Goal: Task Accomplishment & Management: Manage account settings

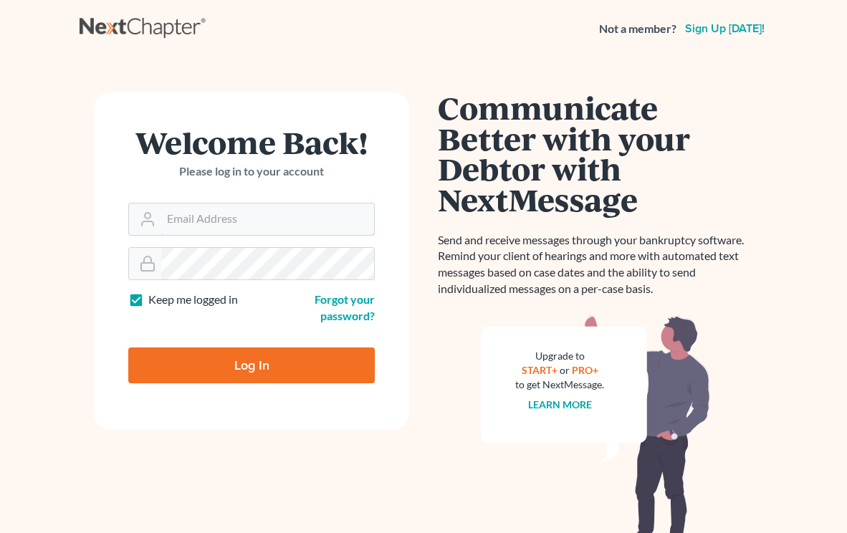
type input "[PERSON_NAME][EMAIL_ADDRESS][DOMAIN_NAME]"
click at [233, 380] on input "Log In" at bounding box center [251, 365] width 246 height 36
type input "Thinking..."
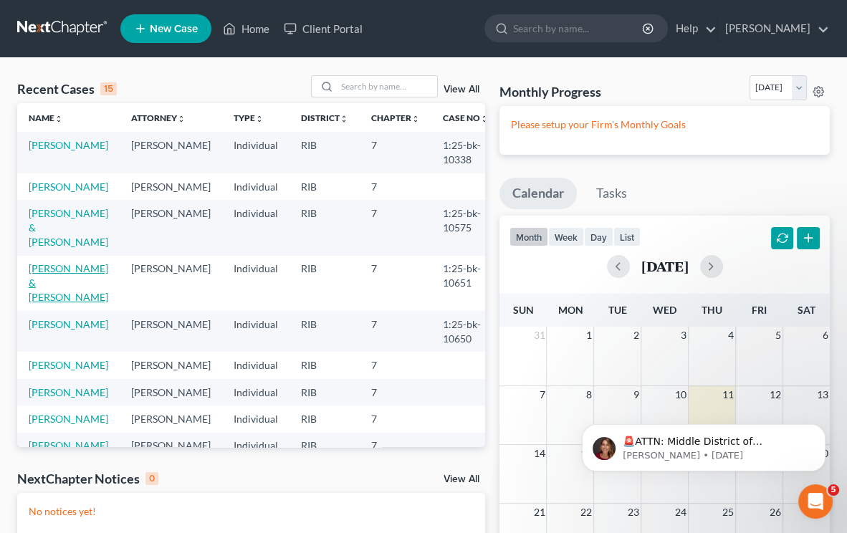
click at [64, 279] on link "Powell, Ashlee & Michael" at bounding box center [69, 282] width 80 height 41
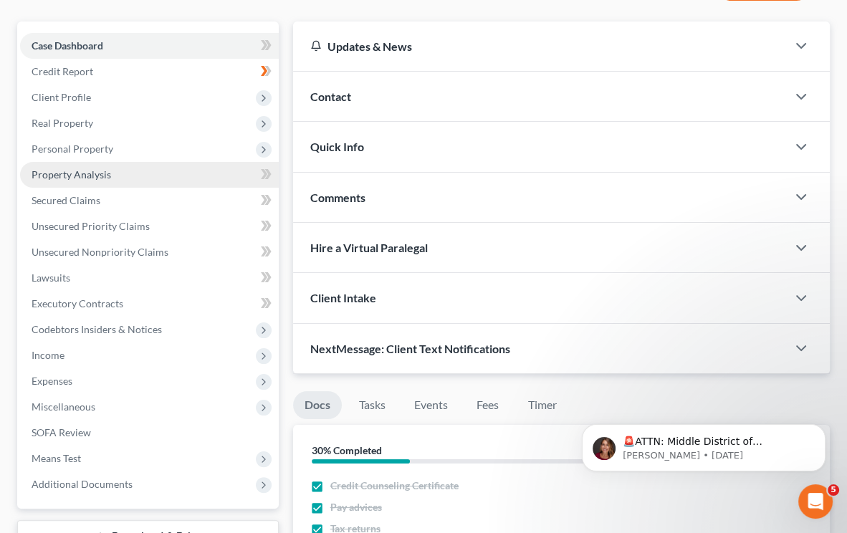
scroll to position [64, 0]
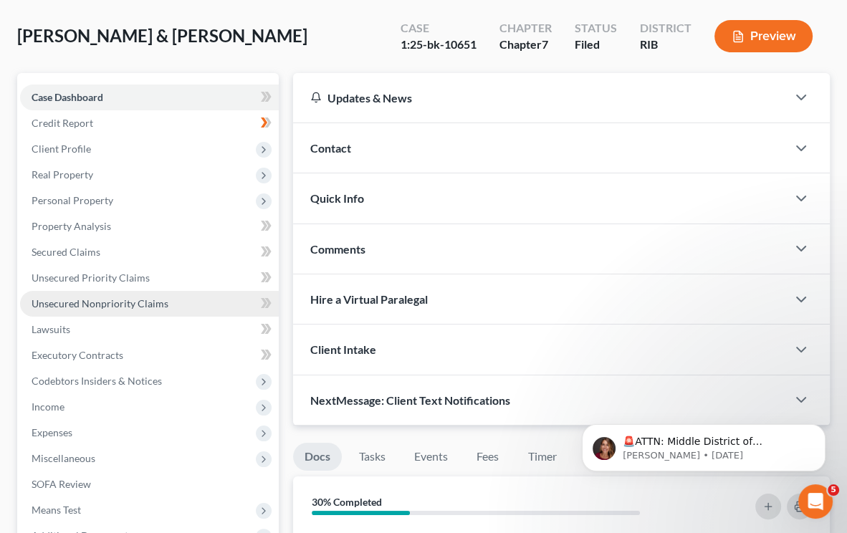
click at [184, 299] on link "Unsecured Nonpriority Claims" at bounding box center [149, 304] width 259 height 26
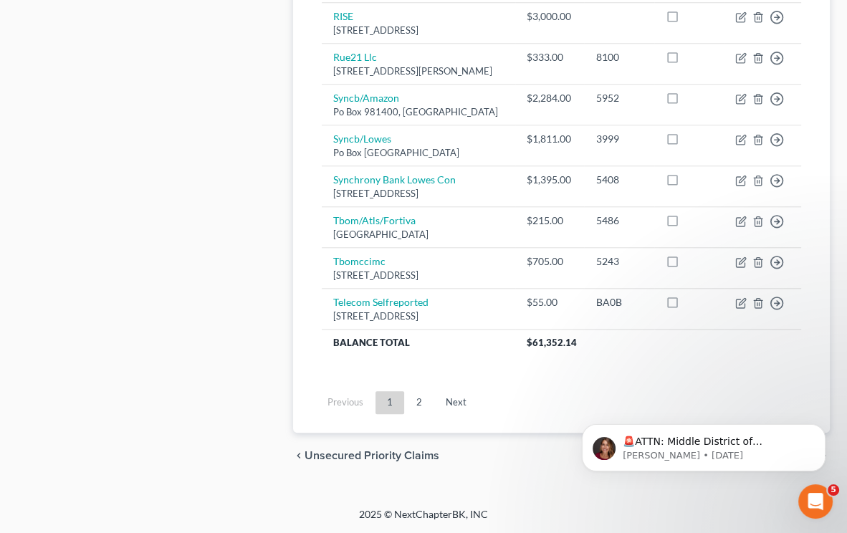
scroll to position [1284, 0]
click at [415, 405] on link "2" at bounding box center [419, 402] width 29 height 23
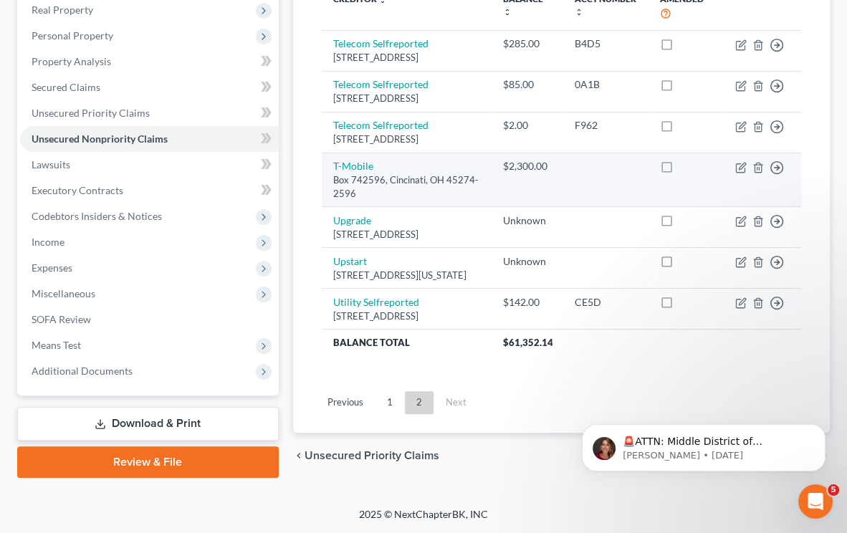
scroll to position [254, 0]
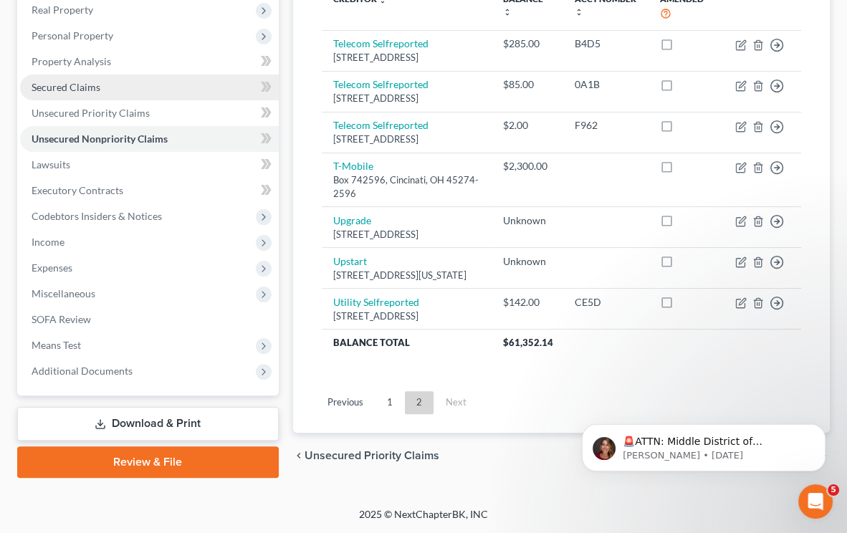
click at [157, 75] on link "Secured Claims" at bounding box center [149, 88] width 259 height 26
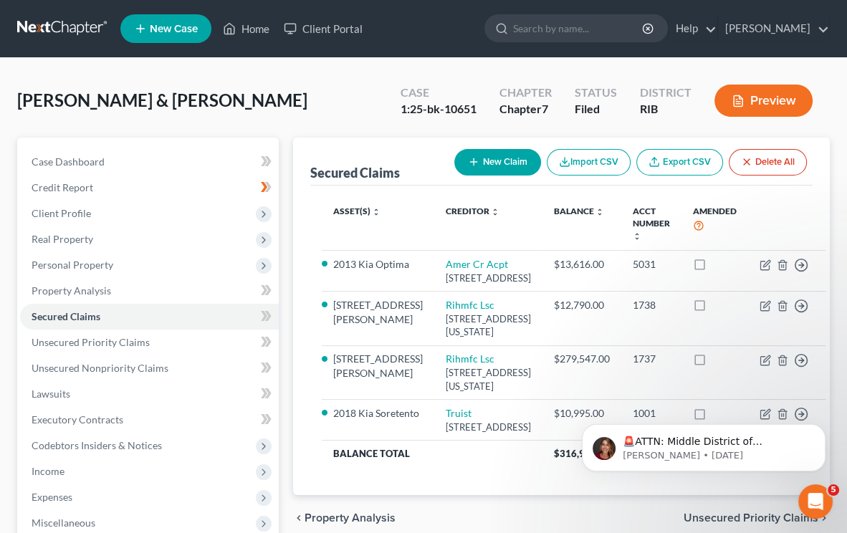
scroll to position [64, 0]
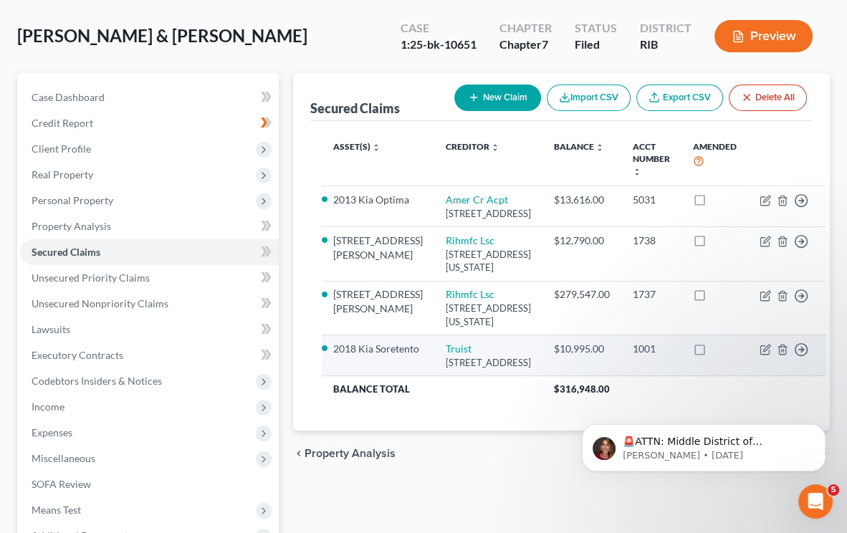
click at [496, 376] on td "Truist P O Box 486, Whiteville, NC 28472" at bounding box center [488, 355] width 108 height 41
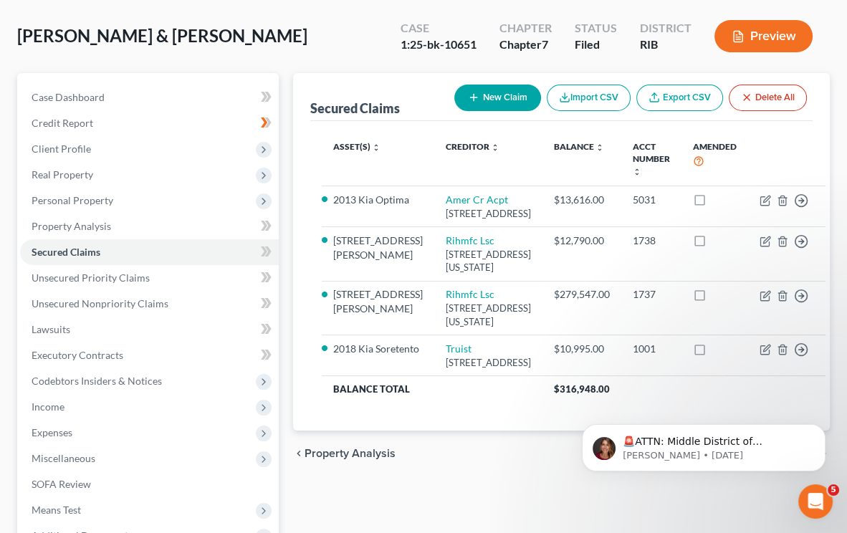
click at [735, 398] on html "🚨ATTN: Middle District of Florida The court has added a new Credit Counseling F…" at bounding box center [703, 444] width 287 height 100
click at [731, 401] on body "🚨ATTN: Middle District of Florida The court has added a new Credit Counseling F…" at bounding box center [703, 444] width 275 height 89
click at [734, 403] on body "🚨ATTN: Middle District of Florida The court has added a new Credit Counseling F…" at bounding box center [703, 444] width 275 height 89
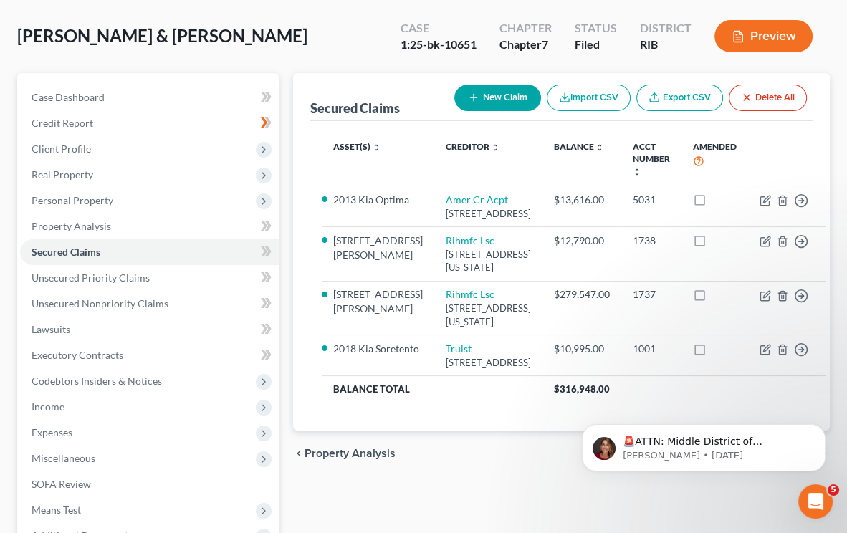
click at [734, 403] on body "🚨ATTN: Middle District of Florida The court has added a new Credit Counseling F…" at bounding box center [703, 444] width 275 height 89
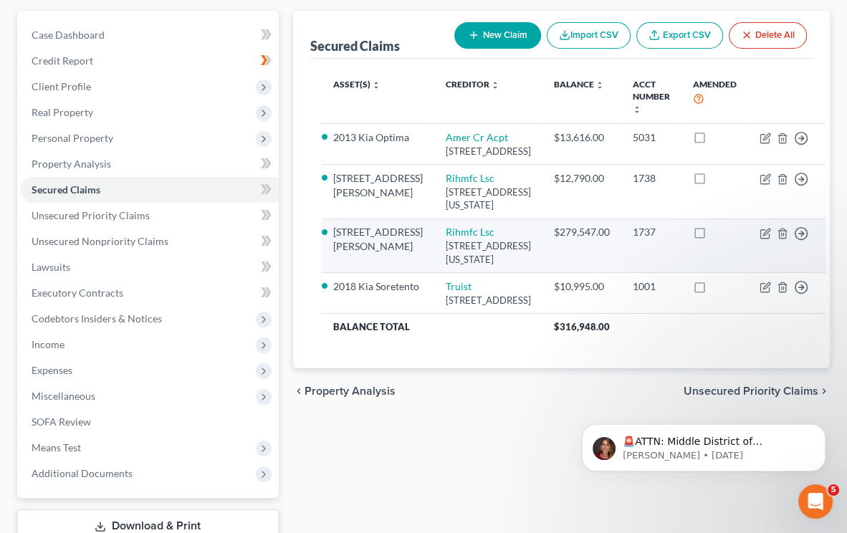
scroll to position [227, 0]
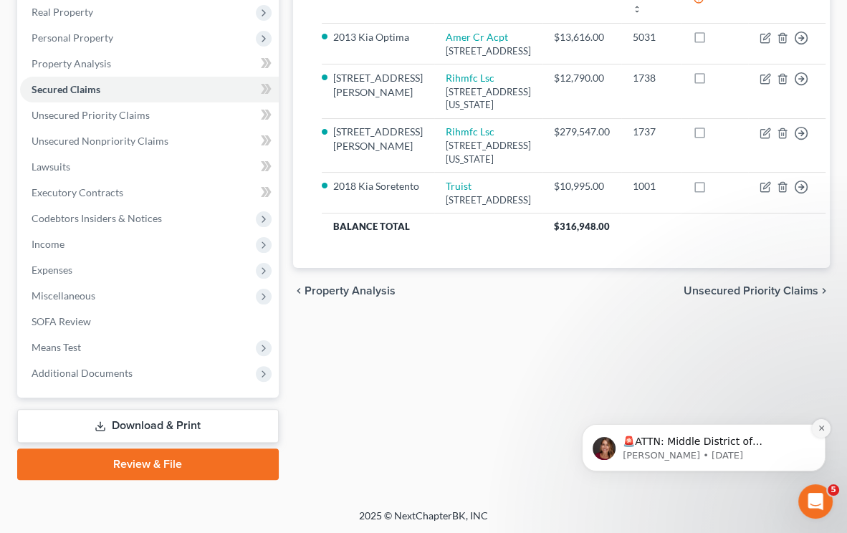
click at [822, 428] on icon "Dismiss notification" at bounding box center [821, 428] width 8 height 8
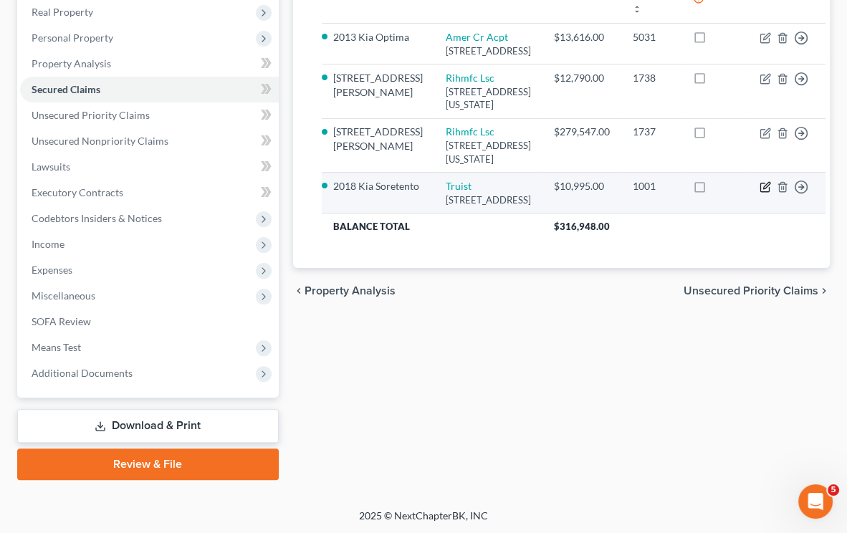
click at [759, 193] on icon "button" at bounding box center [764, 186] width 11 height 11
select select "28"
select select "4"
select select "2"
select select "0"
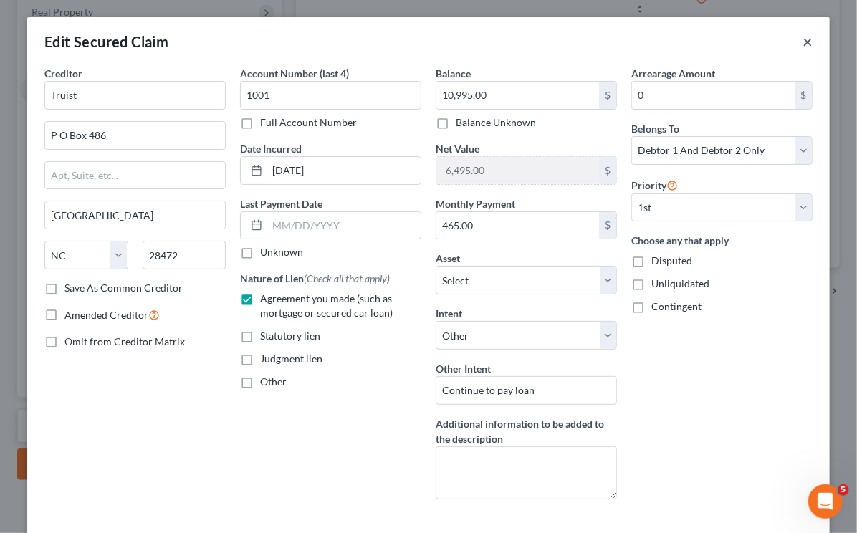
click at [802, 42] on button "×" at bounding box center [807, 41] width 10 height 17
